Goal: Check status: Check status

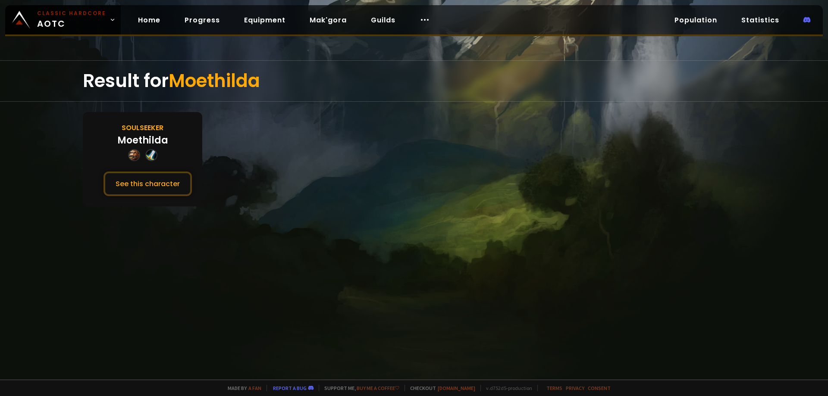
drag, startPoint x: 352, startPoint y: 105, endPoint x: 356, endPoint y: 106, distance: 4.3
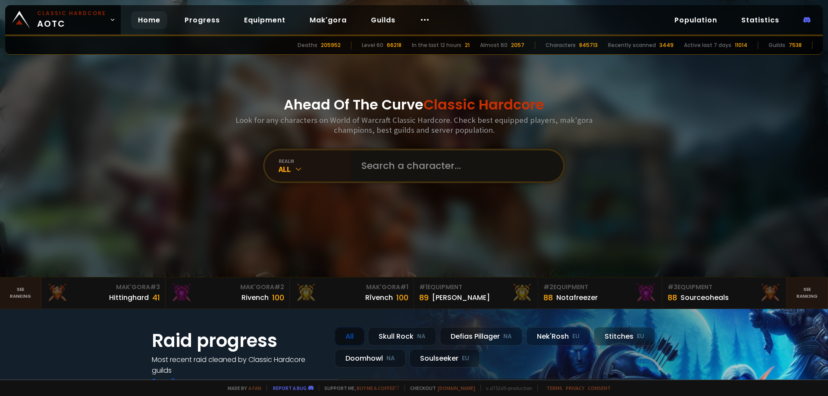
click at [413, 170] on input "text" at bounding box center [454, 166] width 197 height 31
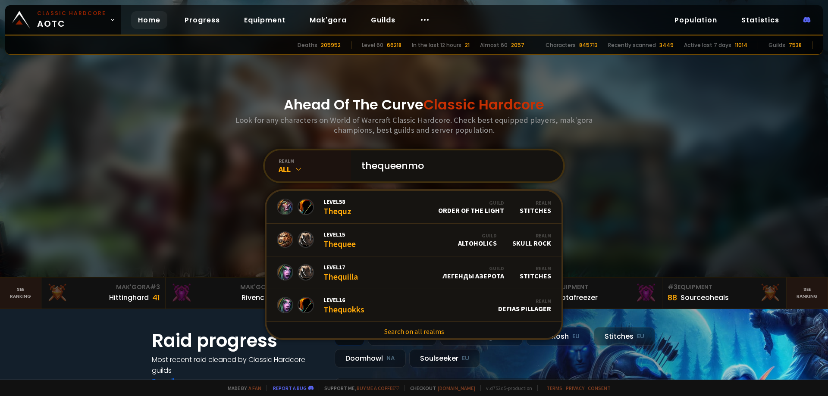
type input "thequeenmoo"
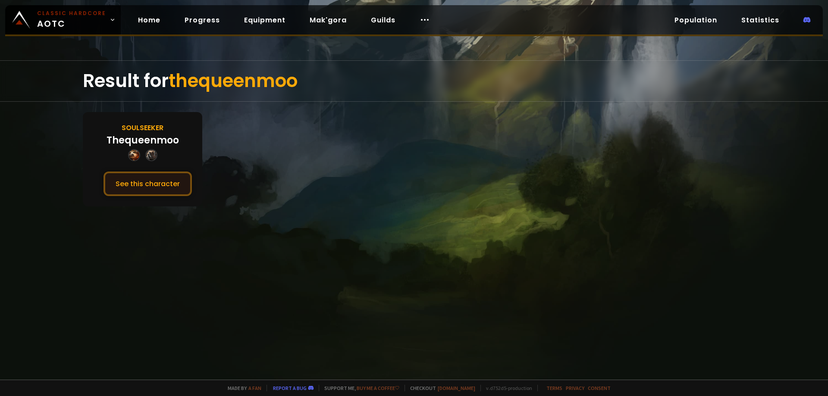
drag, startPoint x: 179, startPoint y: 172, endPoint x: 171, endPoint y: 178, distance: 9.8
click at [178, 172] on button "See this character" at bounding box center [148, 184] width 88 height 25
click at [169, 178] on button "See this character" at bounding box center [148, 184] width 88 height 25
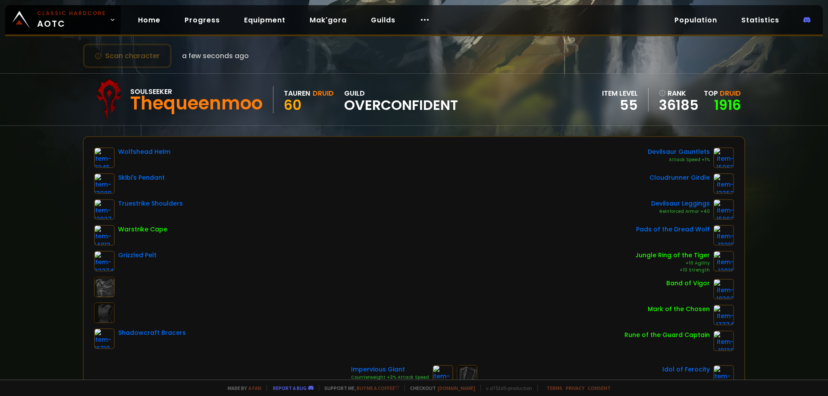
scroll to position [43, 0]
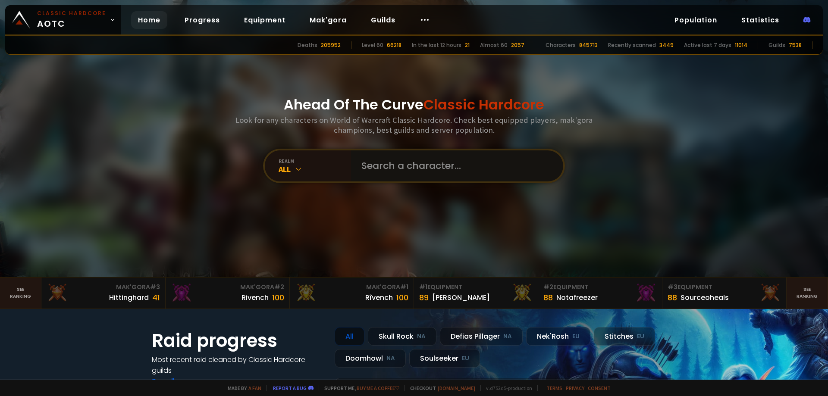
click at [431, 176] on input "text" at bounding box center [454, 166] width 197 height 31
type input "o"
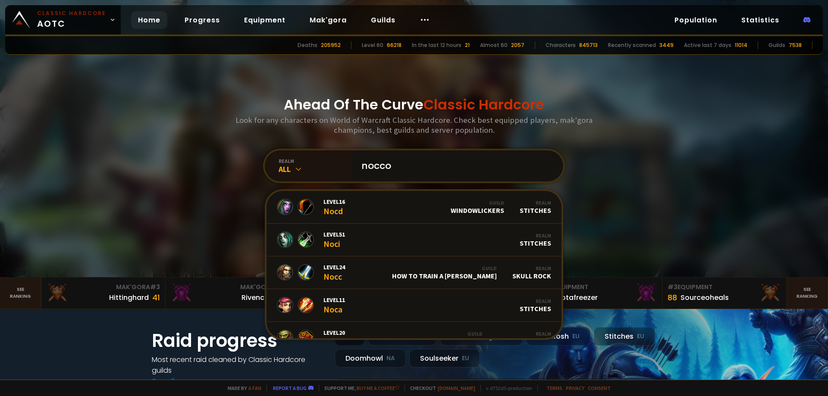
type input "noccon"
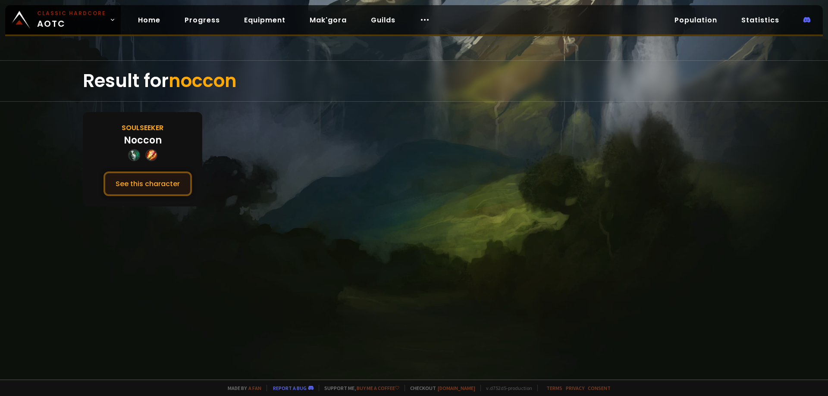
click at [162, 191] on button "See this character" at bounding box center [148, 184] width 88 height 25
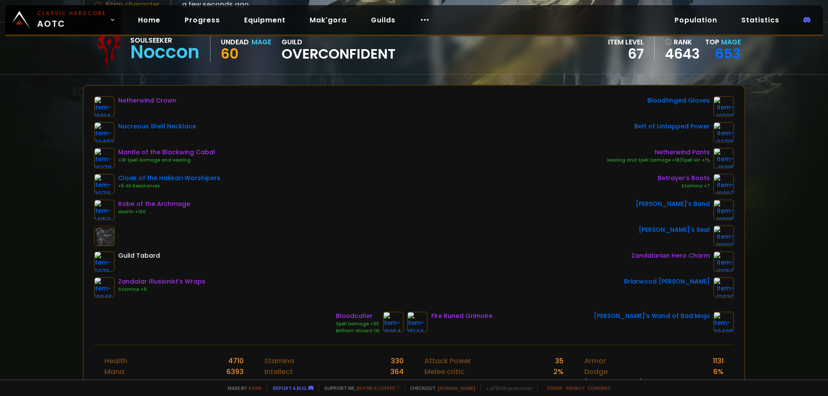
scroll to position [129, 0]
